Goal: Task Accomplishment & Management: Manage account settings

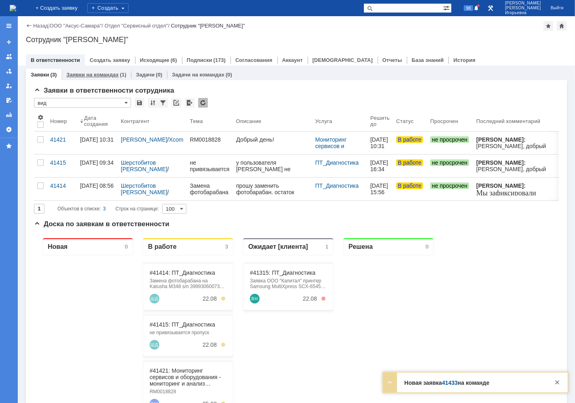
click at [88, 75] on link "Заявки на командах" at bounding box center [92, 75] width 52 height 6
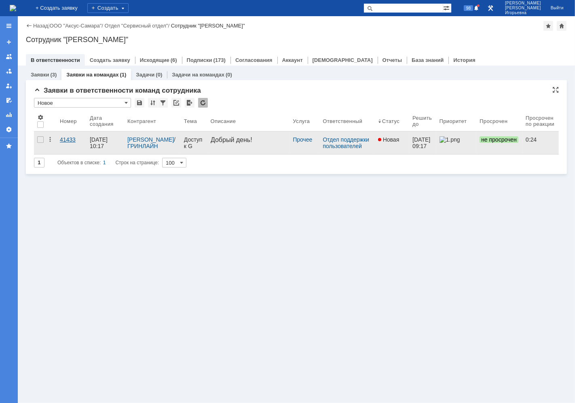
click at [68, 143] on div "41433" at bounding box center [71, 139] width 23 height 6
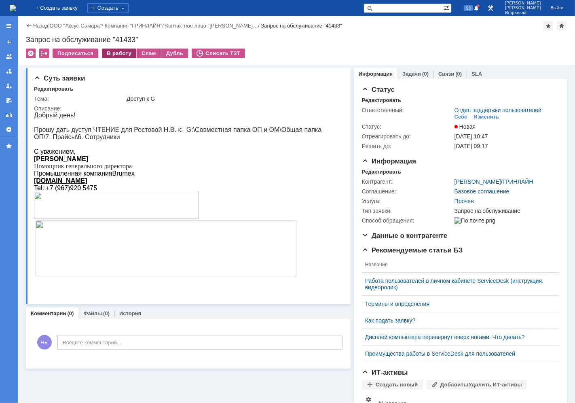
click at [112, 53] on div "В работу" at bounding box center [119, 54] width 34 height 10
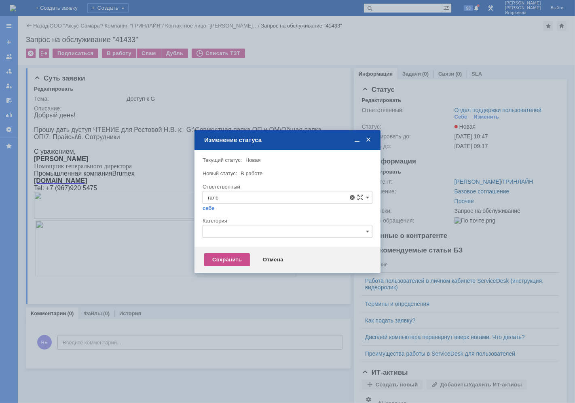
click at [247, 253] on span "Галстьян Степан Александрович" at bounding box center [287, 256] width 159 height 6
type input "Галстьян Степан Александрович"
click at [221, 258] on div "Сохранить" at bounding box center [227, 259] width 46 height 13
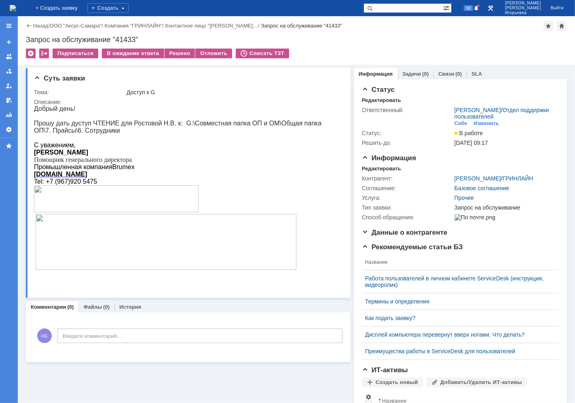
click at [125, 36] on div "Запрос на обслуживание "41433"" at bounding box center [296, 40] width 541 height 8
copy div "41433"
click at [16, 5] on img at bounding box center [13, 8] width 6 height 6
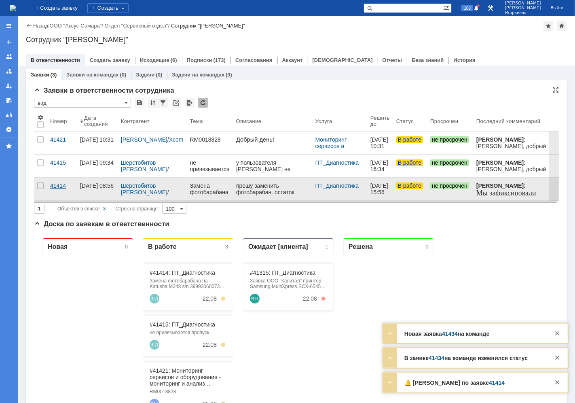
click at [59, 187] on div "41414" at bounding box center [61, 185] width 23 height 6
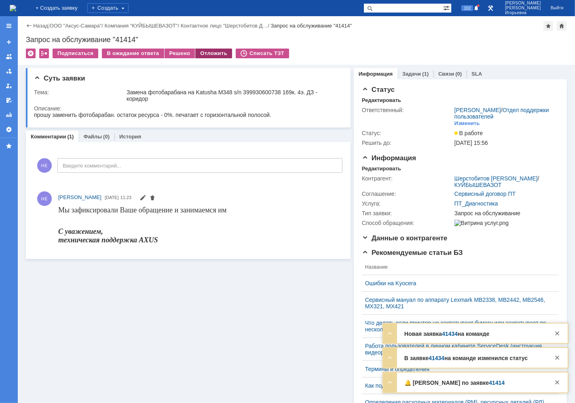
click at [203, 53] on div "Отложить" at bounding box center [213, 54] width 37 height 10
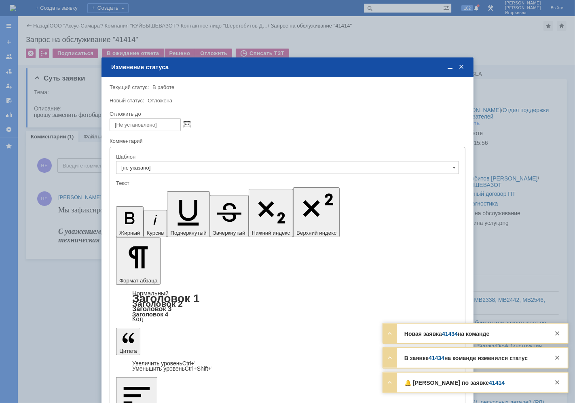
click at [188, 121] on span at bounding box center [187, 124] width 6 height 6
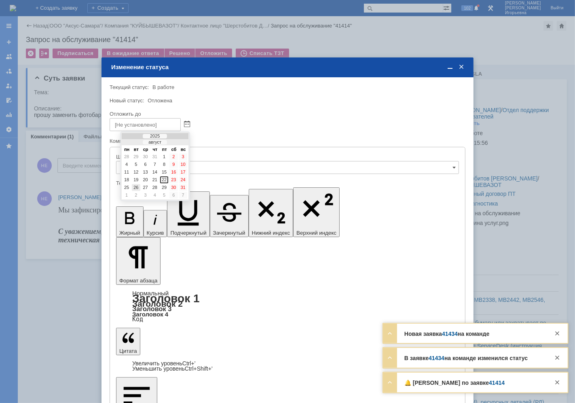
click at [135, 184] on div "26" at bounding box center [136, 187] width 8 height 7
type input "26.08.2025 11:10"
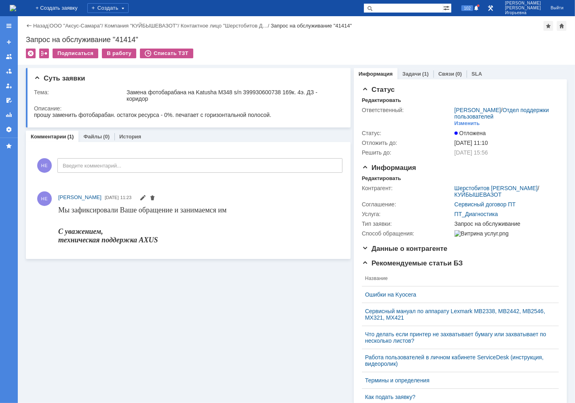
click at [16, 6] on img at bounding box center [13, 8] width 6 height 6
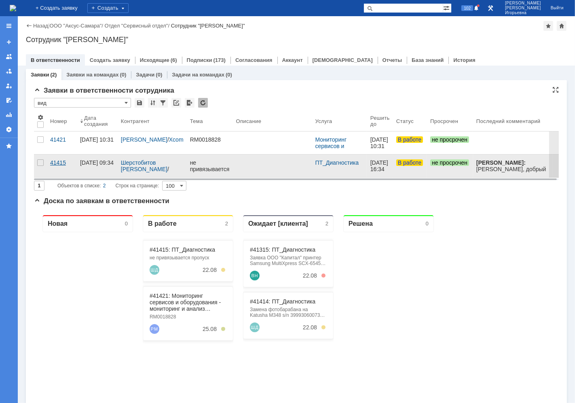
click at [57, 161] on div "41415" at bounding box center [61, 162] width 23 height 6
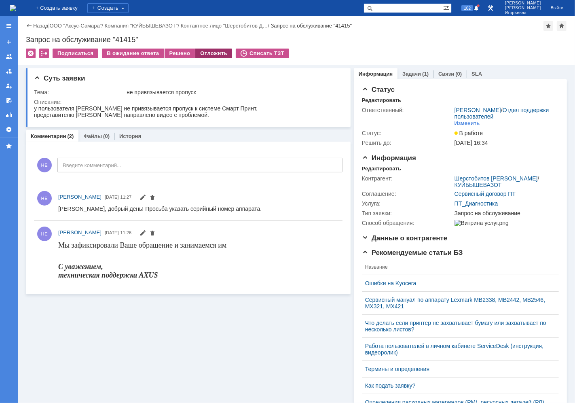
click at [211, 54] on div "Отложить" at bounding box center [213, 54] width 37 height 10
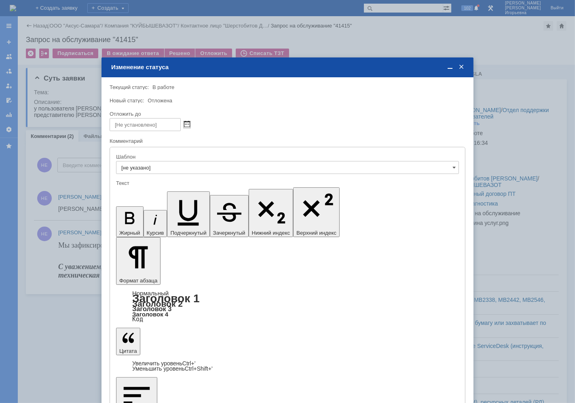
click at [186, 124] on span at bounding box center [187, 124] width 6 height 6
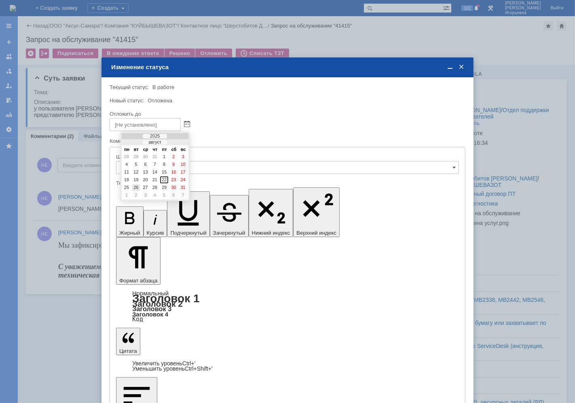
click at [138, 184] on div "26" at bounding box center [136, 187] width 8 height 7
type input "26.08.2025 11:10"
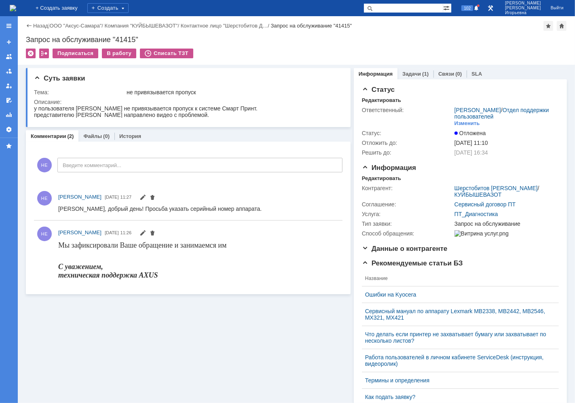
click at [16, 5] on img at bounding box center [13, 8] width 6 height 6
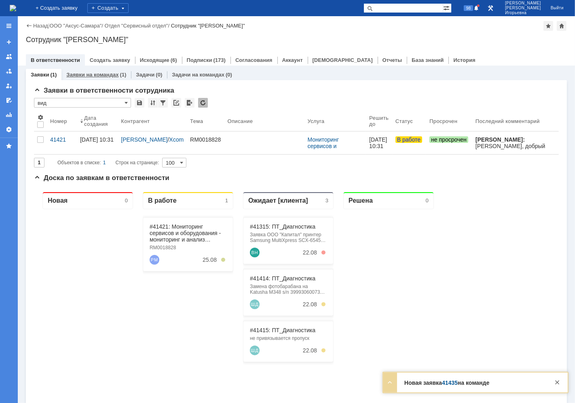
click at [90, 74] on link "Заявки на командах" at bounding box center [92, 75] width 52 height 6
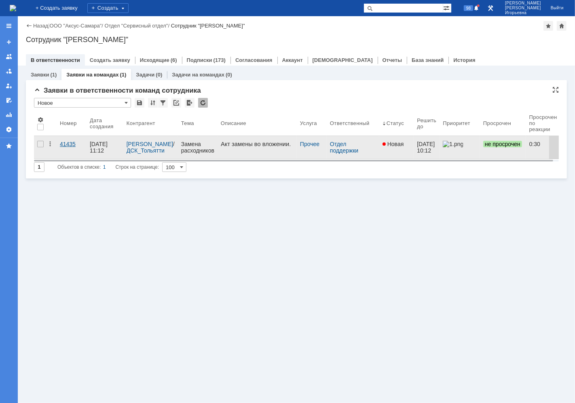
click at [67, 146] on div "41435" at bounding box center [71, 144] width 23 height 6
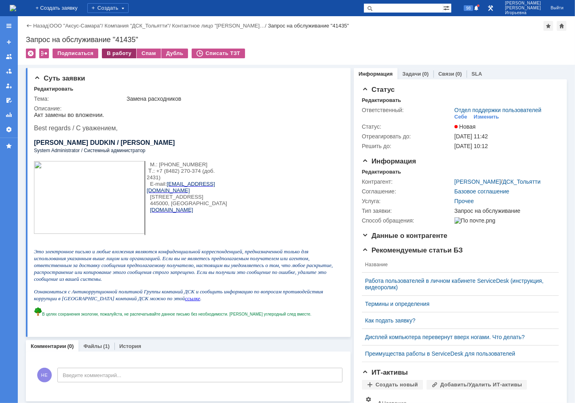
click at [120, 54] on div "В работу" at bounding box center [119, 54] width 34 height 10
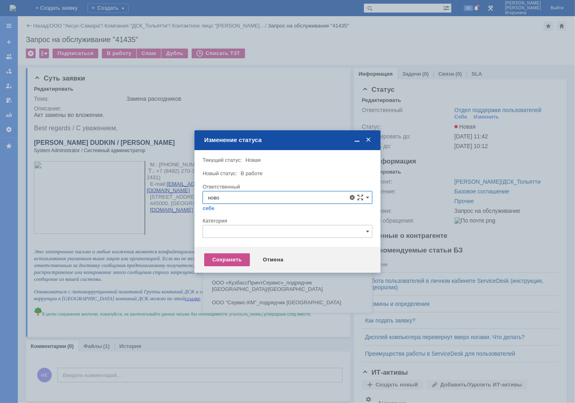
click at [232, 254] on span "Новоженова Наталья Алексеевна" at bounding box center [287, 256] width 159 height 6
type input "Новоженова Наталья Алексеевна"
click at [215, 260] on div "Сохранить" at bounding box center [227, 259] width 46 height 13
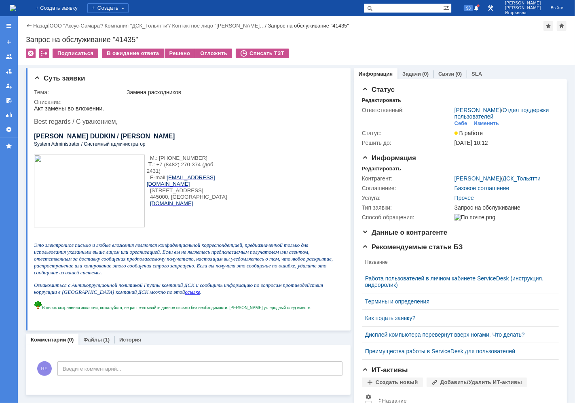
click at [16, 8] on img at bounding box center [13, 8] width 6 height 6
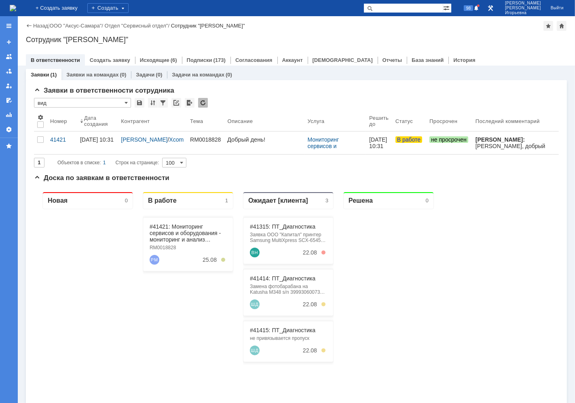
click at [413, 8] on input "text" at bounding box center [404, 8] width 80 height 10
type input "41315"
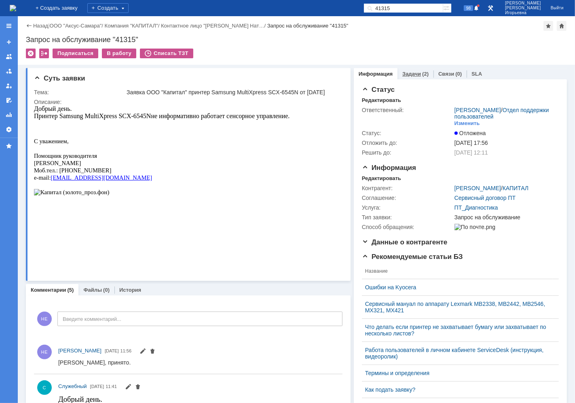
click at [411, 71] on link "Задачи" at bounding box center [411, 74] width 19 height 6
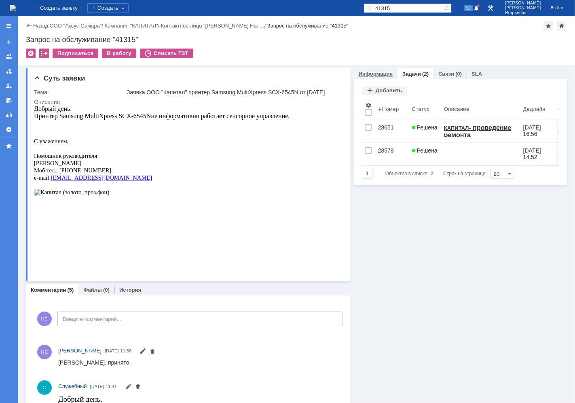
click at [370, 71] on link "Информация" at bounding box center [376, 74] width 34 height 6
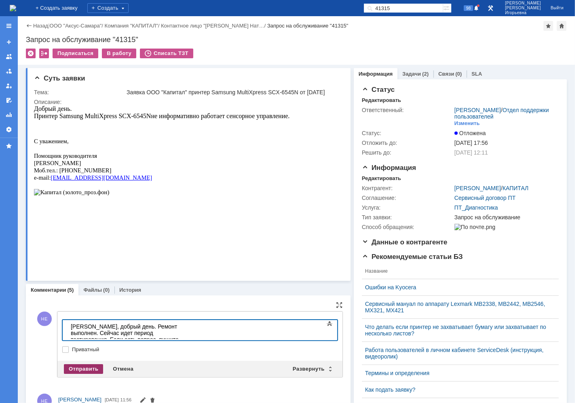
click at [81, 369] on div "Отправить" at bounding box center [83, 369] width 39 height 10
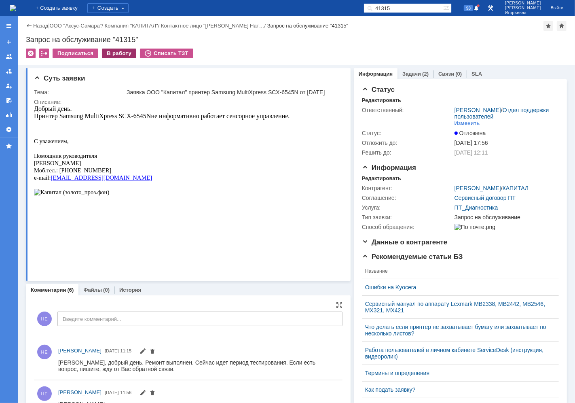
click at [113, 53] on div "В работу" at bounding box center [119, 54] width 34 height 10
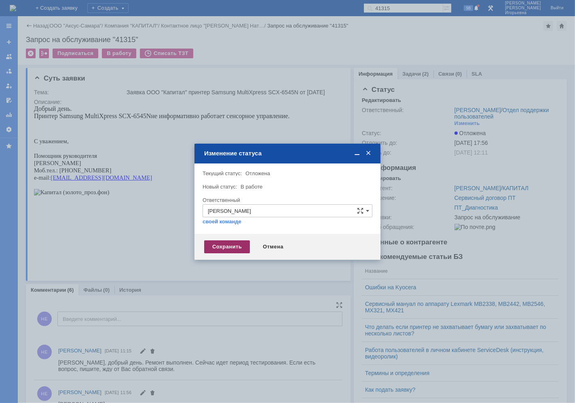
click at [220, 248] on div "Сохранить" at bounding box center [227, 246] width 46 height 13
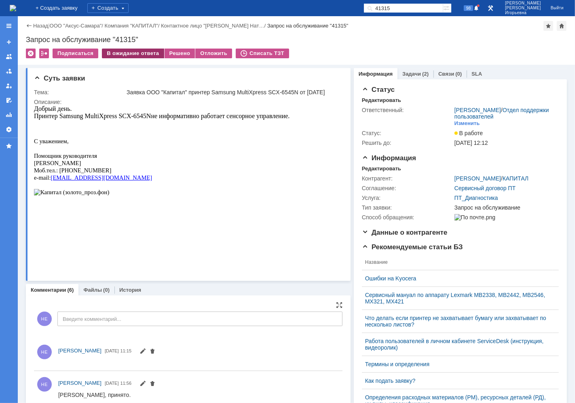
click at [124, 51] on div "В ожидание ответа" at bounding box center [133, 54] width 62 height 10
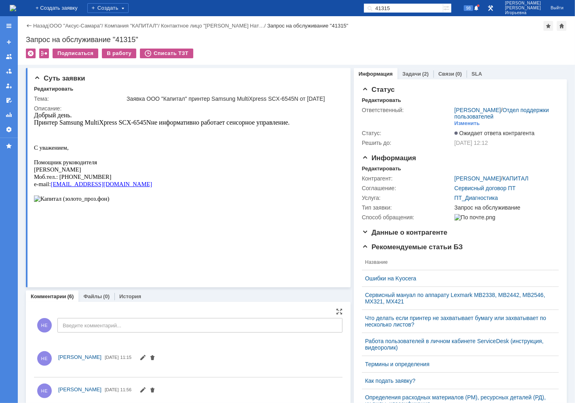
click at [16, 9] on img at bounding box center [13, 8] width 6 height 6
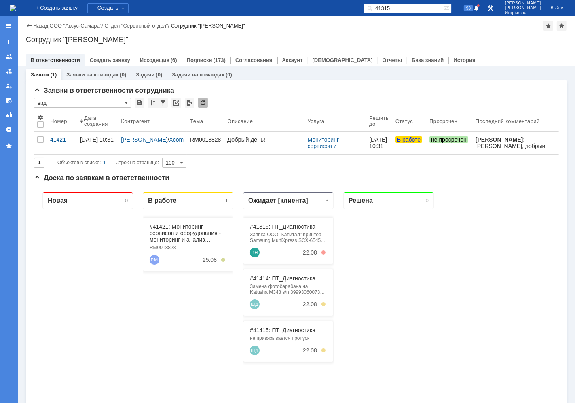
click at [425, 11] on input "41315" at bounding box center [404, 8] width 80 height 10
type input "28651"
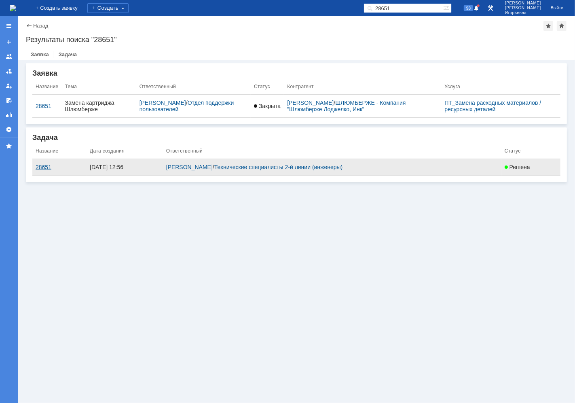
click at [40, 166] on div "28651" at bounding box center [60, 167] width 48 height 6
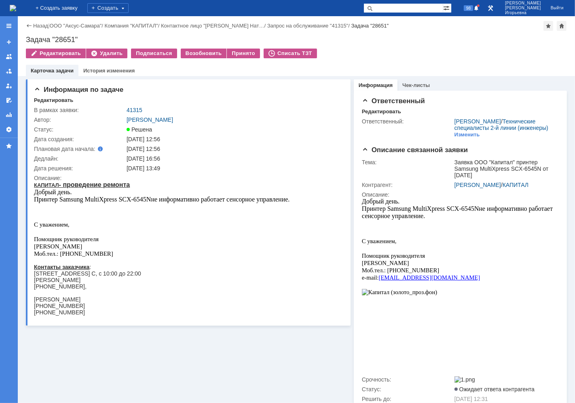
click at [16, 11] on img at bounding box center [13, 8] width 6 height 6
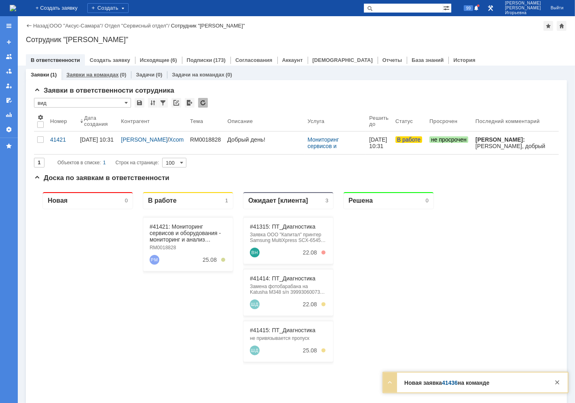
click at [102, 75] on link "Заявки на командах" at bounding box center [92, 75] width 52 height 6
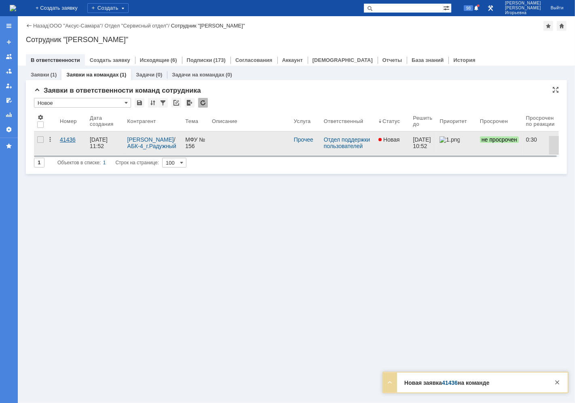
click at [71, 142] on div "41436" at bounding box center [71, 139] width 23 height 6
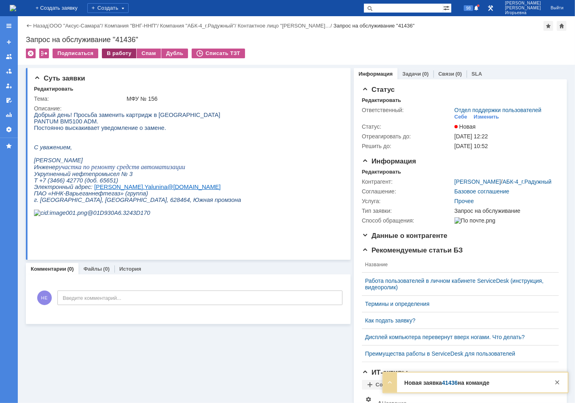
click at [117, 55] on div "В работу" at bounding box center [119, 54] width 34 height 10
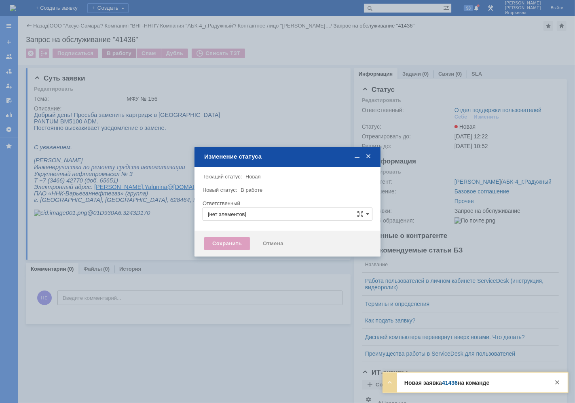
type input "Отдел поддержки пользователей"
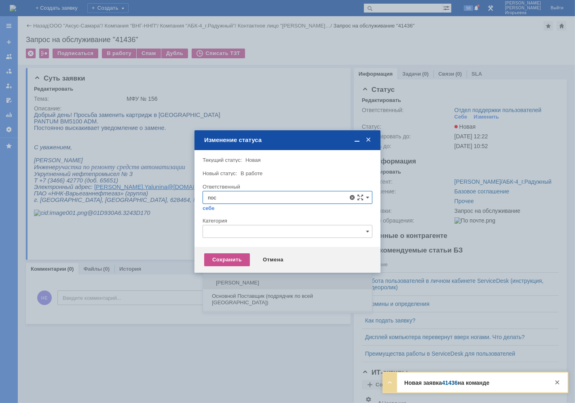
click at [244, 283] on span "[PERSON_NAME]" at bounding box center [287, 282] width 159 height 6
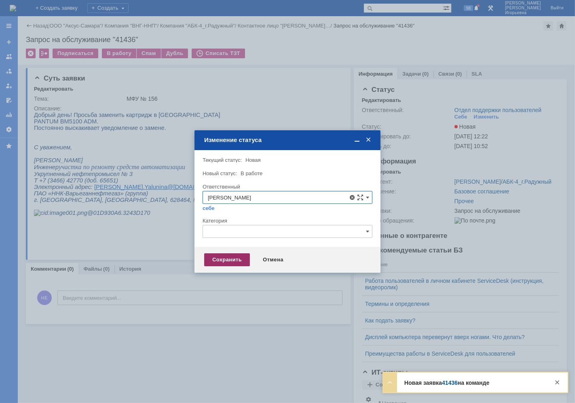
type input "[PERSON_NAME]"
click at [224, 256] on div "Сохранить" at bounding box center [227, 259] width 46 height 13
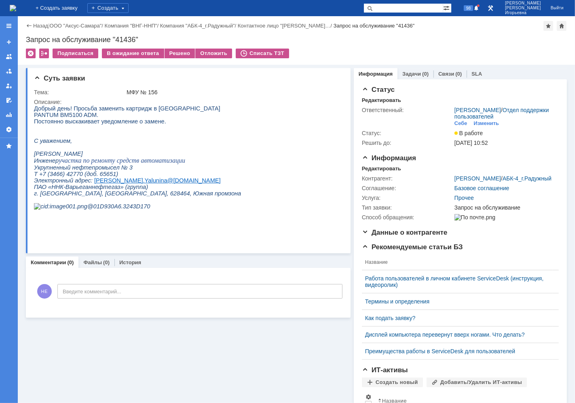
click at [127, 35] on div "Назад | ООО "Аксус-Самара" / Компания "ВНГ-ННП" / Компания "АБК-4_г.Радужный" /…" at bounding box center [296, 40] width 557 height 49
click at [127, 38] on div "Запрос на обслуживание "41436"" at bounding box center [296, 40] width 541 height 8
copy div "41436"
click at [16, 9] on img at bounding box center [13, 8] width 6 height 6
